Goal: Transaction & Acquisition: Purchase product/service

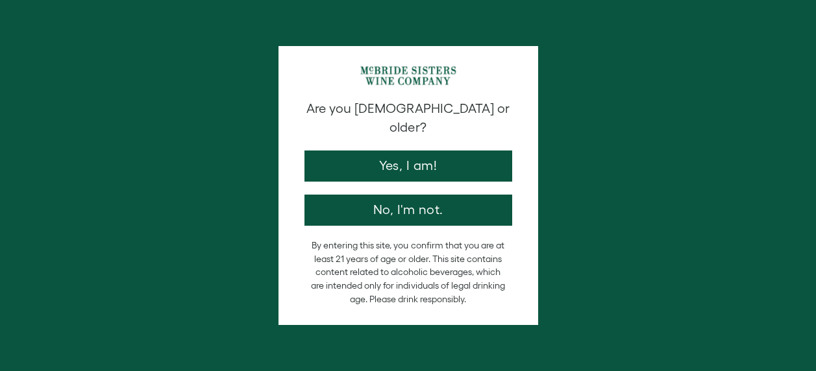
click at [388, 162] on div "Are you [DEMOGRAPHIC_DATA] or older? Yes, I am! No, I'm not. By entering this s…" at bounding box center [408, 185] width 816 height 371
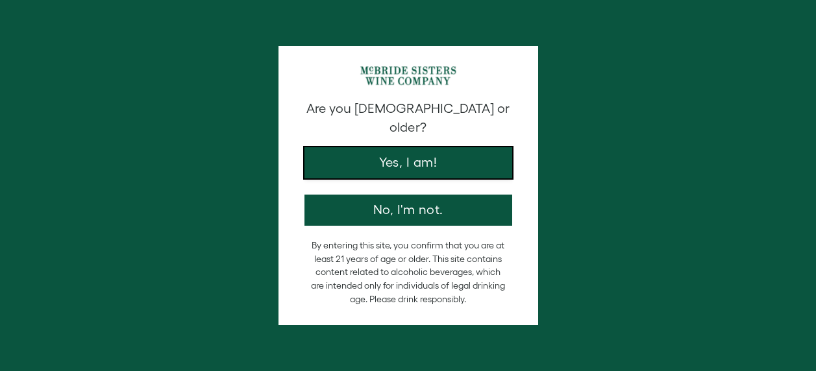
click at [370, 147] on button "Yes, I am!" at bounding box center [408, 162] width 208 height 31
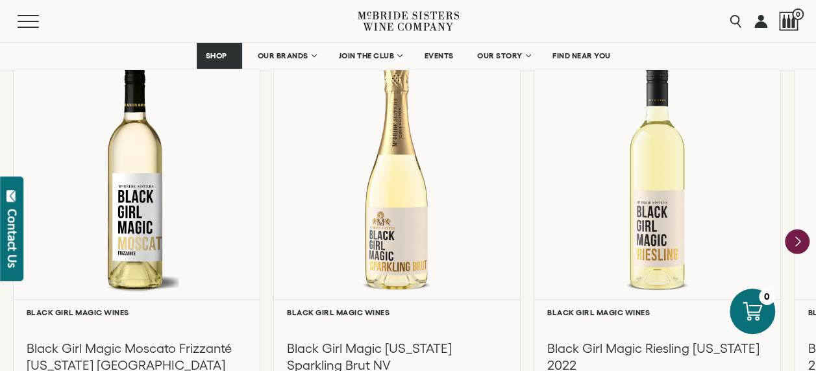
scroll to position [1104, 0]
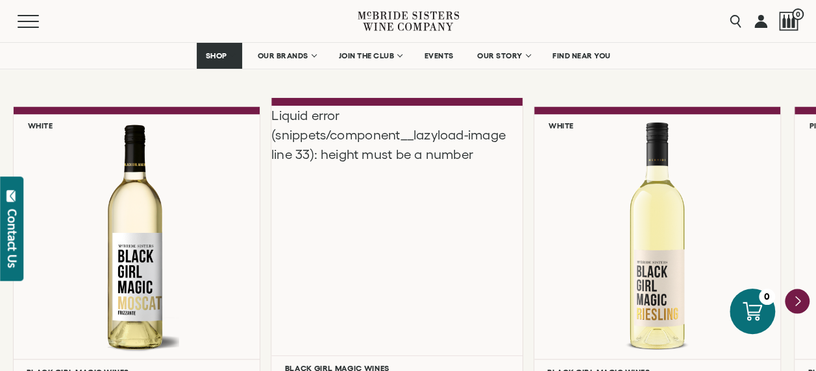
click at [335, 271] on div "Liquid error (snippets/component__lazyload-image line 33): height must be a num…" at bounding box center [396, 230] width 251 height 250
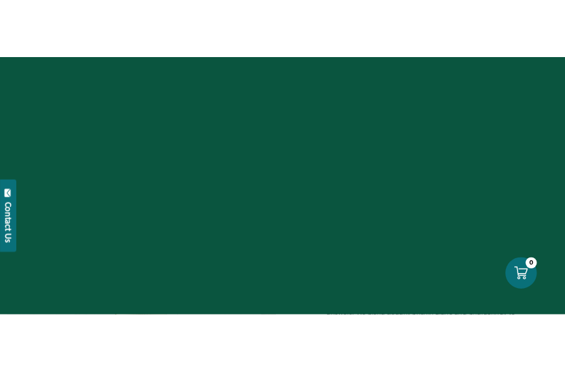
scroll to position [195, 0]
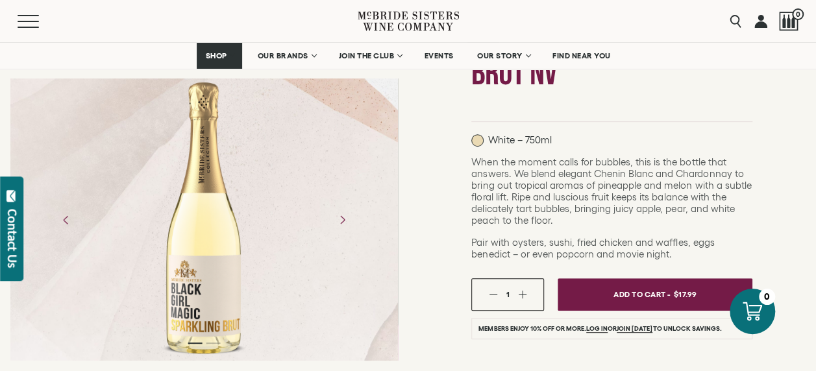
drag, startPoint x: 222, startPoint y: 290, endPoint x: 197, endPoint y: 254, distance: 43.8
